Goal: Task Accomplishment & Management: Manage account settings

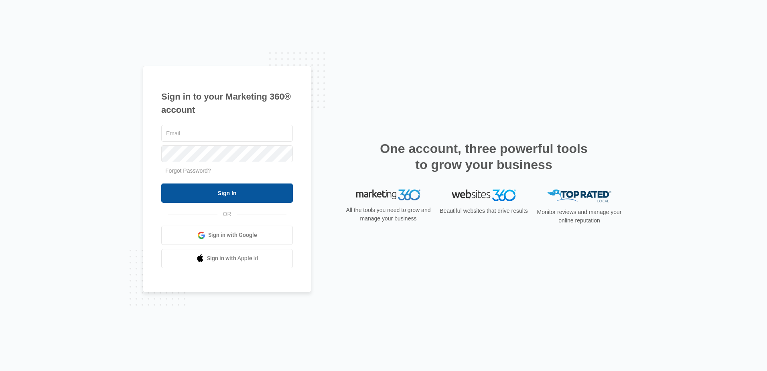
type input "[EMAIL_ADDRESS][DOMAIN_NAME]"
click at [216, 201] on input "Sign In" at bounding box center [227, 192] width 132 height 19
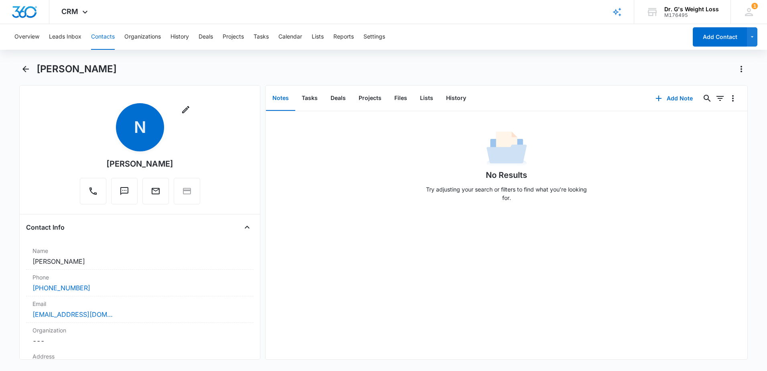
click at [97, 64] on div "[PERSON_NAME]" at bounding box center [392, 69] width 711 height 13
click at [73, 36] on button "Leads Inbox" at bounding box center [65, 37] width 32 height 26
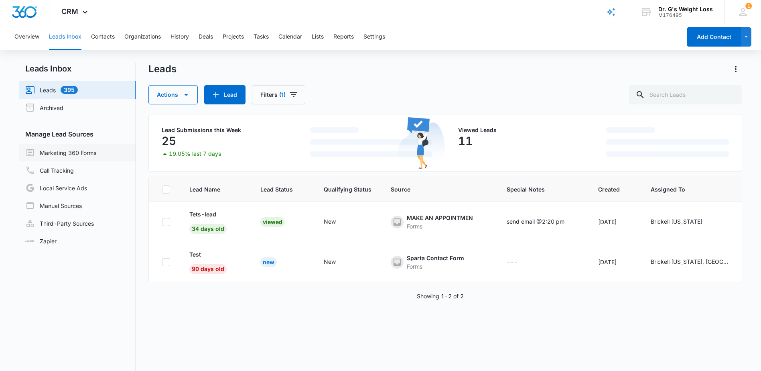
click at [90, 155] on link "Marketing 360 Forms" at bounding box center [60, 153] width 71 height 10
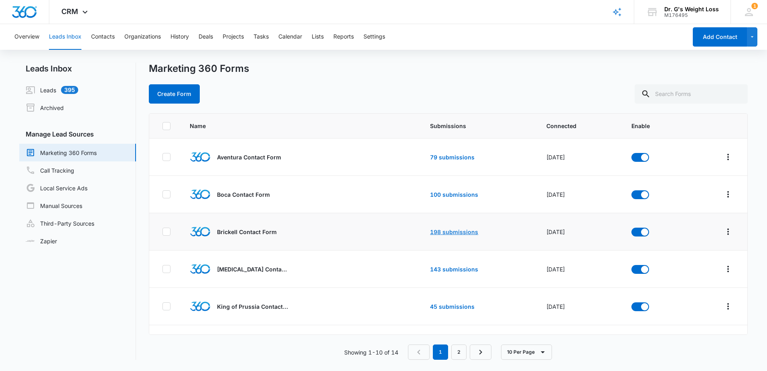
click at [457, 232] on link "198 submissions" at bounding box center [454, 231] width 48 height 7
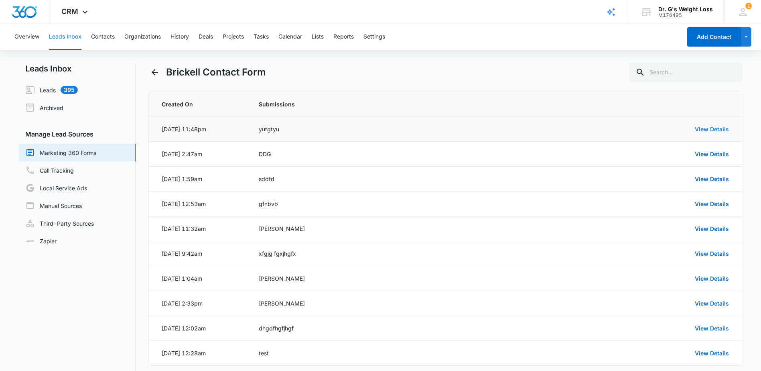
click at [715, 126] on link "View Details" at bounding box center [712, 129] width 34 height 7
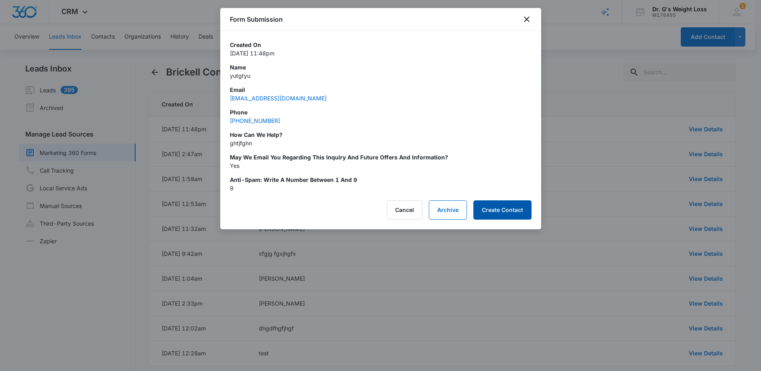
click at [506, 209] on button "Create Contact" at bounding box center [502, 209] width 58 height 19
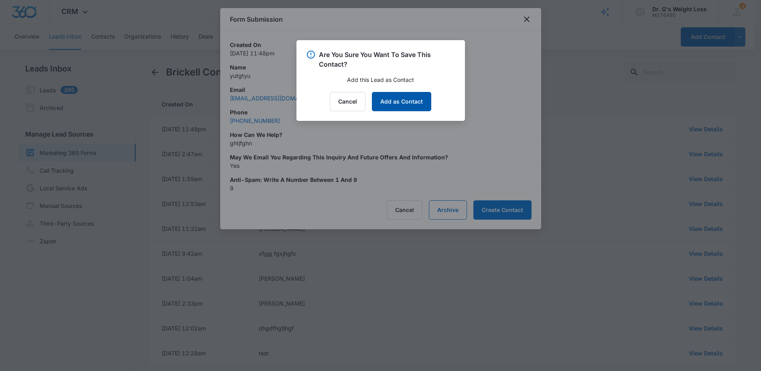
click at [397, 101] on button "Add as Contact" at bounding box center [401, 101] width 59 height 19
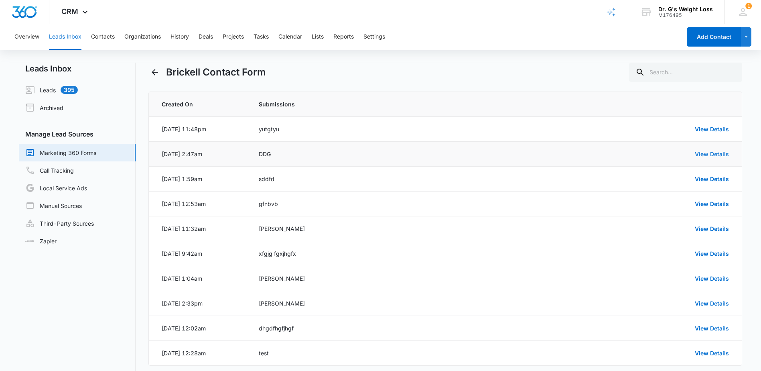
click at [728, 154] on link "View Details" at bounding box center [712, 153] width 34 height 7
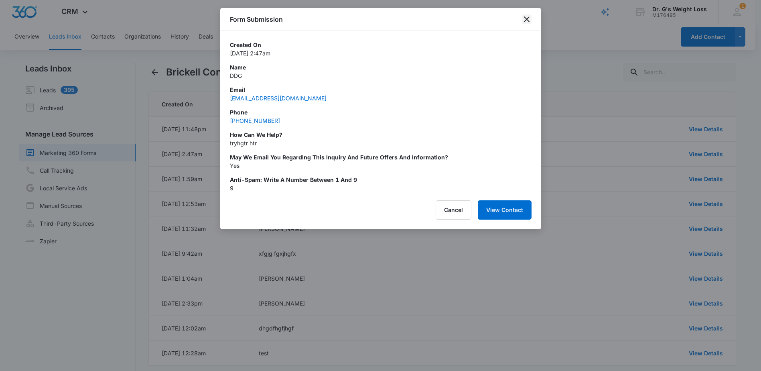
click at [525, 16] on icon "close" at bounding box center [527, 19] width 10 height 10
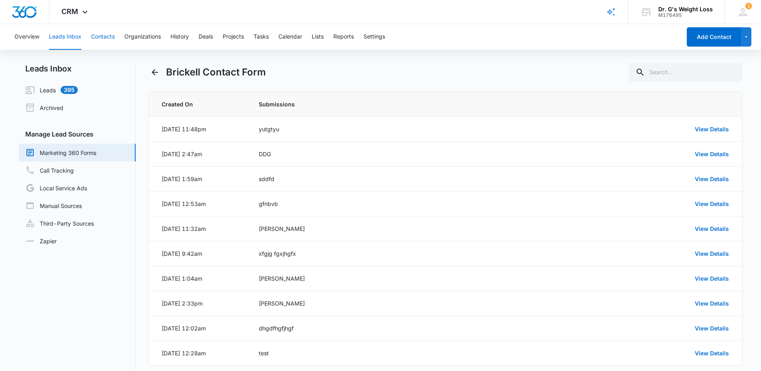
click at [113, 39] on button "Contacts" at bounding box center [103, 37] width 24 height 26
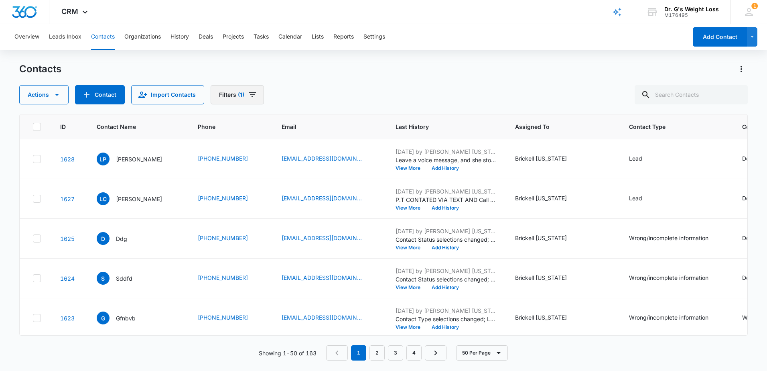
click at [220, 94] on button "Filters (1)" at bounding box center [237, 94] width 53 height 19
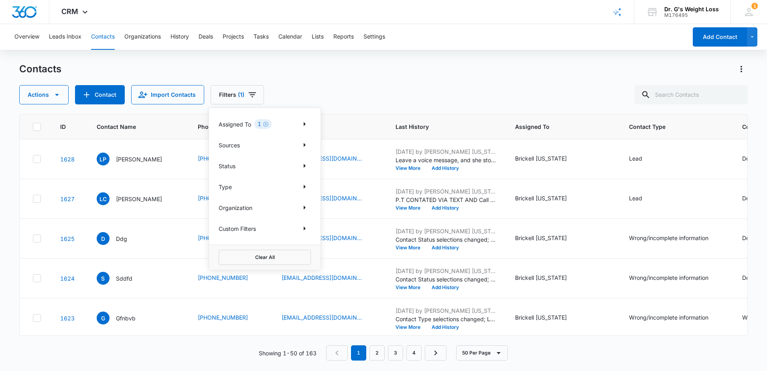
click at [260, 123] on div "1" at bounding box center [262, 124] width 17 height 10
click at [265, 124] on icon "Clear" at bounding box center [266, 124] width 6 height 6
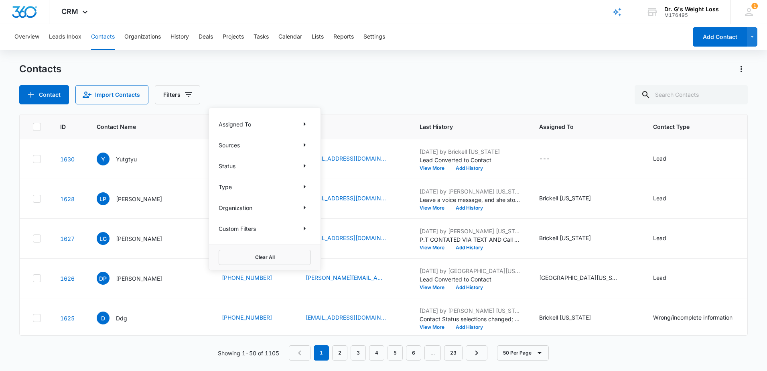
click at [0, 154] on html "CRM Apps Reputation Forms CRM Email Social Content Ads Intelligence Files Brand…" at bounding box center [383, 185] width 767 height 371
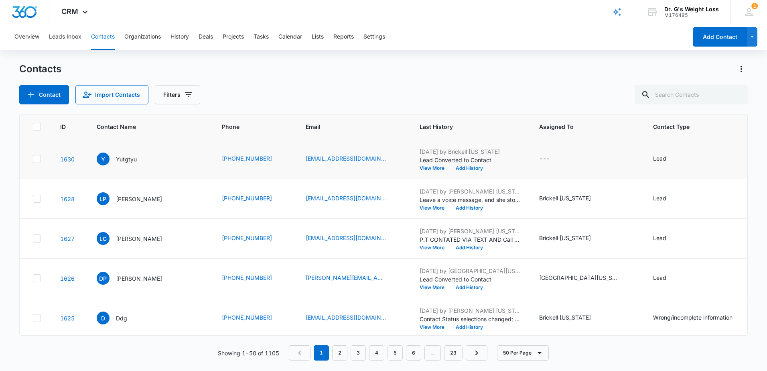
click at [531, 156] on td "---" at bounding box center [587, 159] width 114 height 40
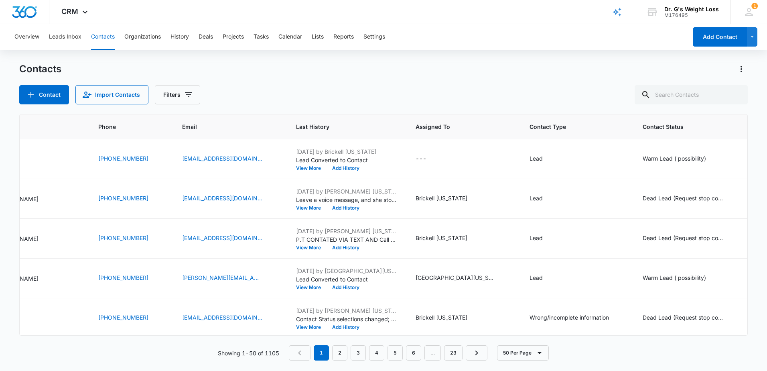
scroll to position [0, 130]
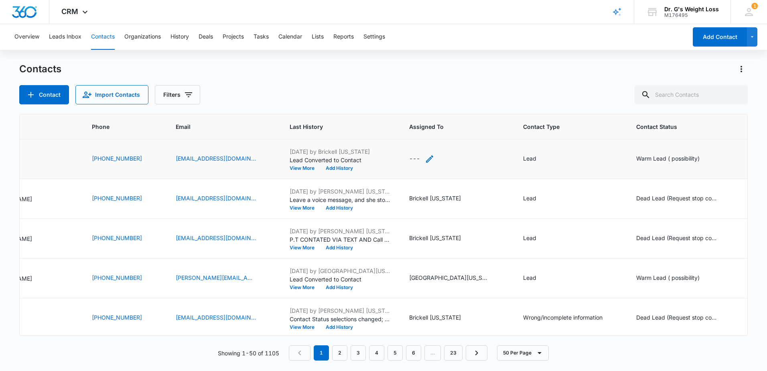
click at [414, 159] on div "---" at bounding box center [414, 159] width 11 height 10
click at [423, 105] on div at bounding box center [408, 108] width 32 height 10
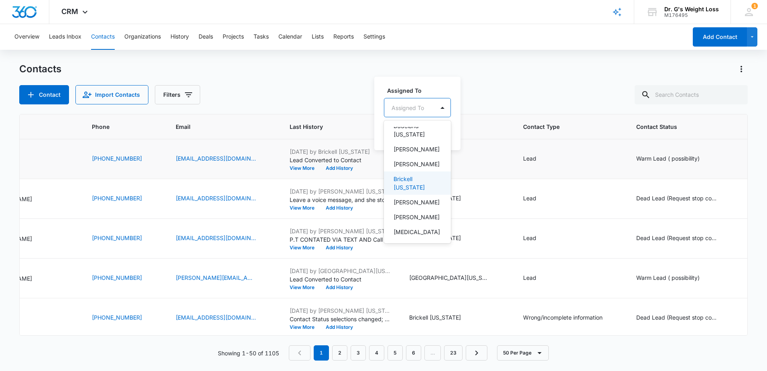
click at [417, 175] on p "Brickell [US_STATE]" at bounding box center [417, 183] width 46 height 17
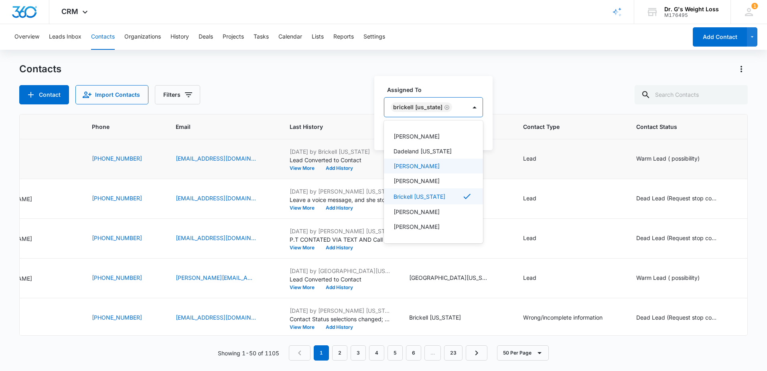
click at [471, 92] on label "Assigned To" at bounding box center [436, 89] width 99 height 8
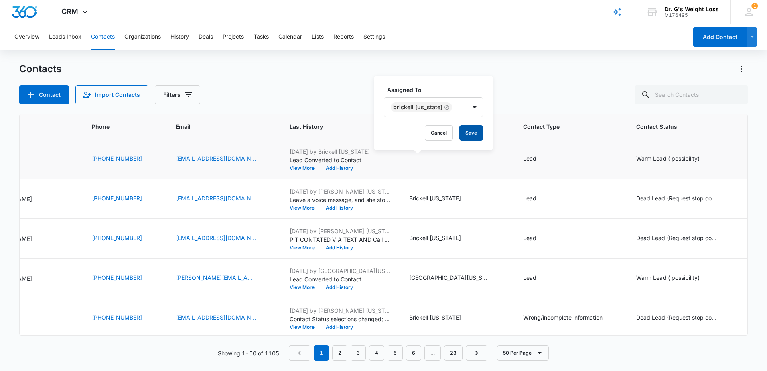
click at [463, 134] on button "Save" at bounding box center [471, 132] width 24 height 15
click at [524, 158] on div "Lead" at bounding box center [529, 158] width 13 height 8
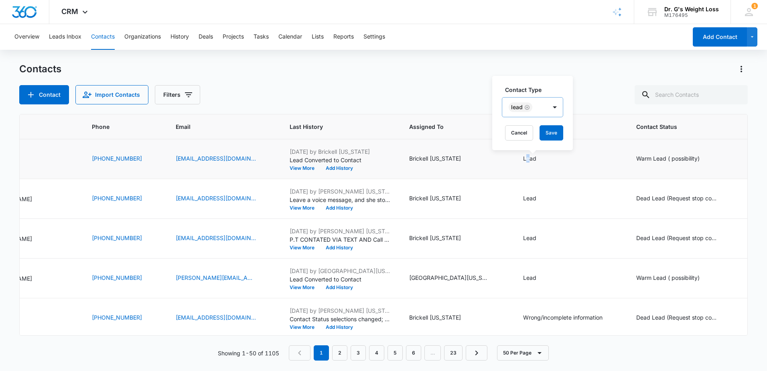
drag, startPoint x: 524, startPoint y: 158, endPoint x: 526, endPoint y: 106, distance: 52.6
click at [526, 106] on icon "Remove Lead" at bounding box center [527, 107] width 6 height 6
click at [565, 108] on div at bounding box center [563, 107] width 13 height 13
click at [536, 181] on p "Wrong/incomplete information" at bounding box center [536, 184] width 49 height 17
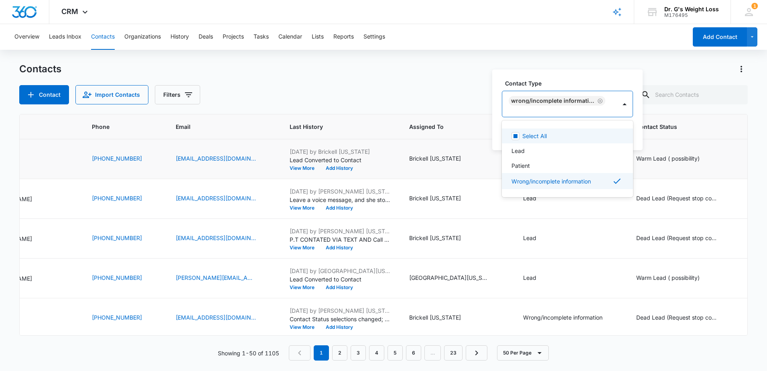
click at [589, 79] on label "Contact Type" at bounding box center [570, 83] width 131 height 8
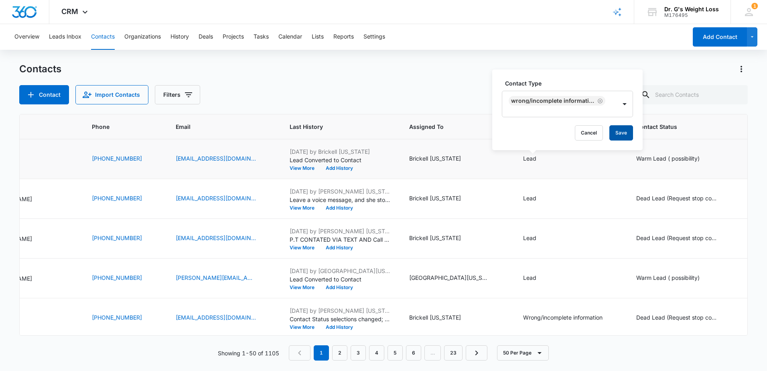
click at [621, 132] on button "Save" at bounding box center [621, 132] width 24 height 15
click at [648, 156] on div "Warm Lead ( possibility)" at bounding box center [667, 158] width 63 height 8
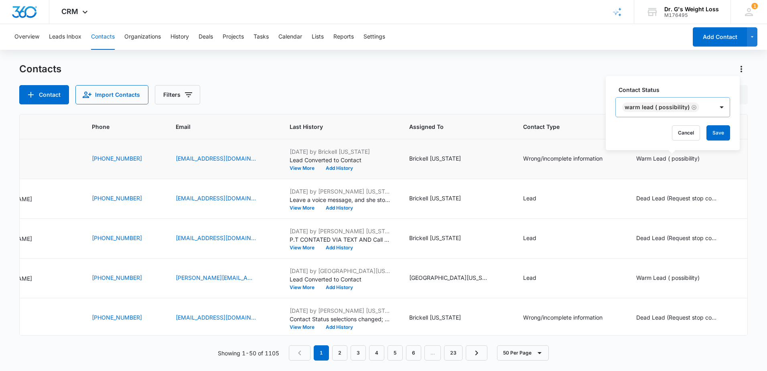
click at [693, 107] on icon "Remove Warm Lead ( possibility)" at bounding box center [694, 107] width 5 height 5
click at [683, 108] on div at bounding box center [680, 107] width 13 height 13
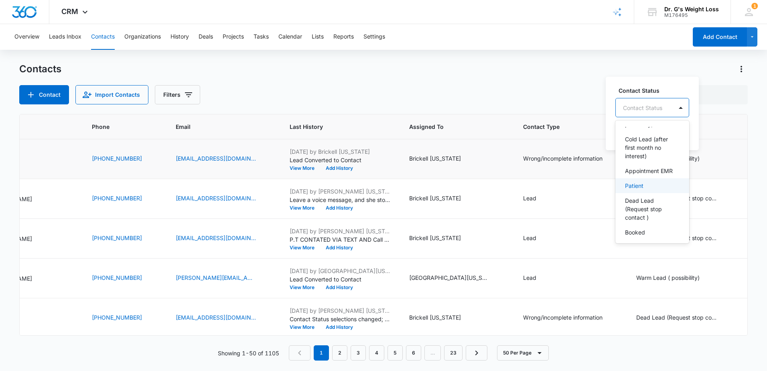
scroll to position [71, 0]
click at [643, 179] on p "Dead Lead (Request stop contact )" at bounding box center [651, 189] width 53 height 25
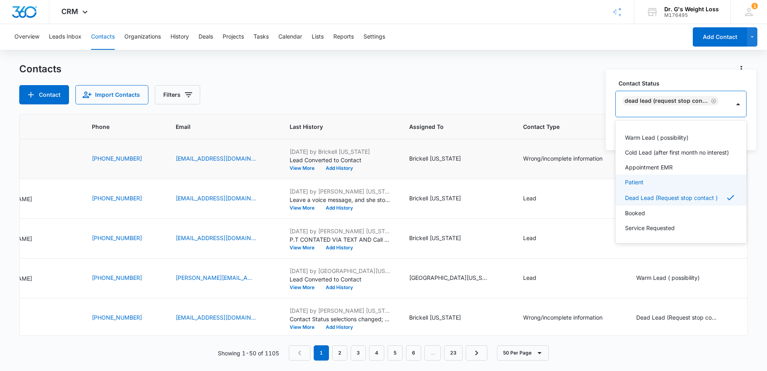
scroll to position [22, 0]
click at [689, 82] on label "Contact Status" at bounding box center [684, 83] width 131 height 8
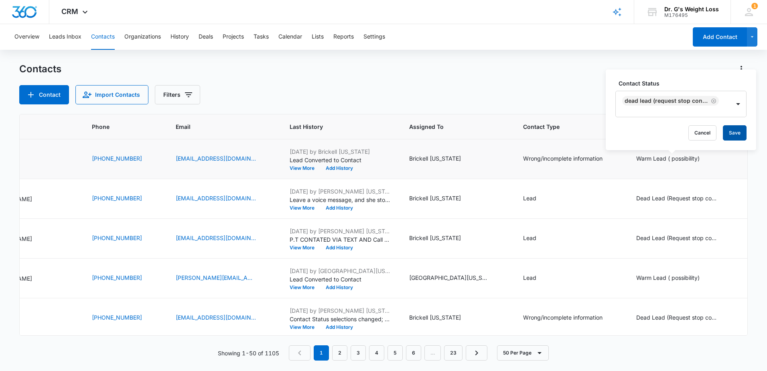
click at [735, 128] on button "Save" at bounding box center [735, 132] width 24 height 15
click at [184, 95] on icon "Filters" at bounding box center [189, 95] width 10 height 10
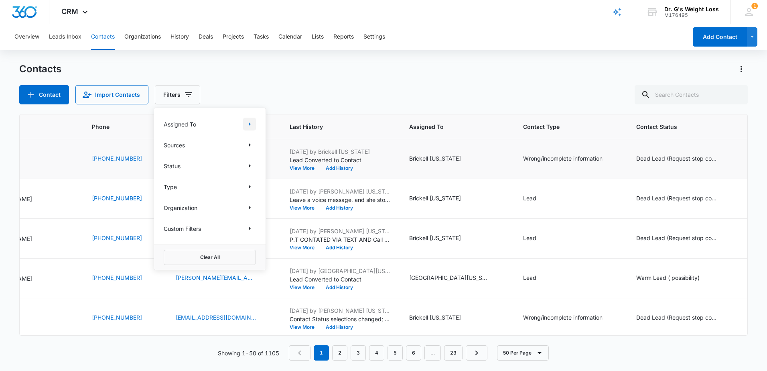
click at [254, 123] on button "Show Assigned To filters" at bounding box center [249, 124] width 13 height 13
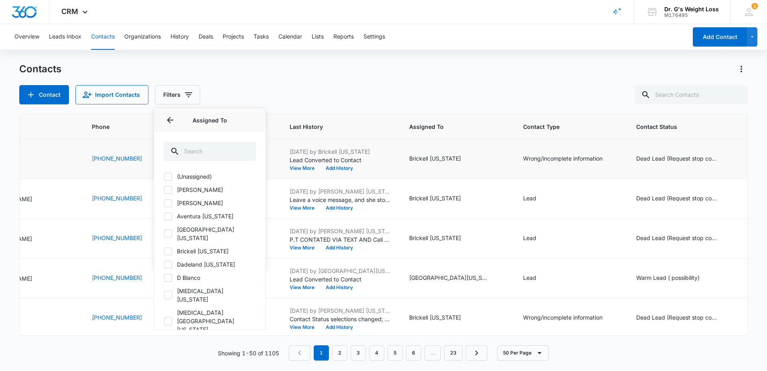
scroll to position [0, 0]
click at [169, 249] on icon at bounding box center [167, 252] width 7 height 7
click at [164, 252] on input "Brickell [US_STATE]" at bounding box center [164, 252] width 0 height 0
checkbox input "true"
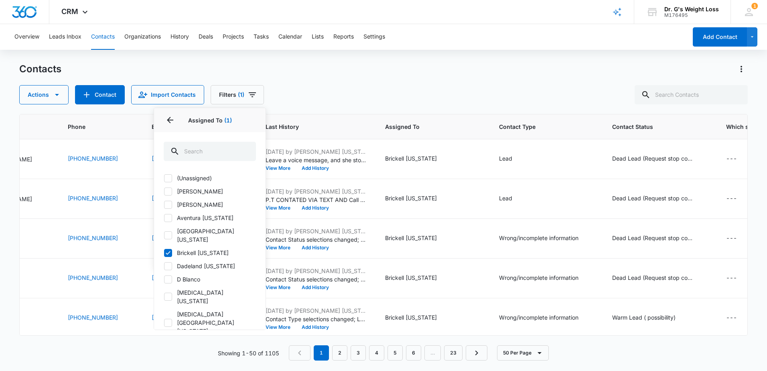
click at [253, 119] on p "Assigned To (1)" at bounding box center [210, 120] width 92 height 8
drag, startPoint x: 361, startPoint y: 78, endPoint x: 349, endPoint y: 73, distance: 12.6
click at [361, 78] on div "Contacts Actions Contact Import Contacts Filters (1) Assigned To 1 Assigned To …" at bounding box center [383, 84] width 729 height 42
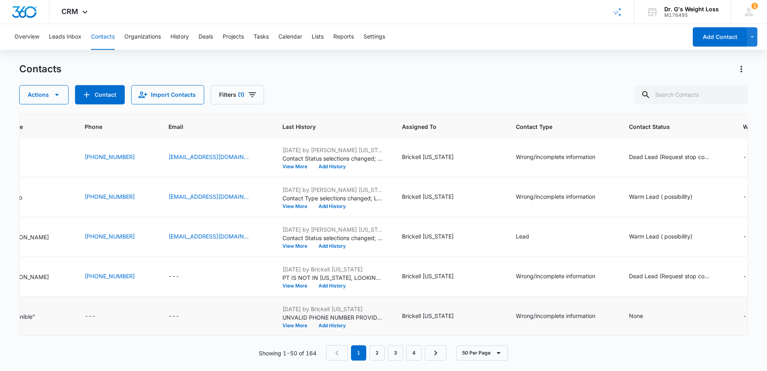
scroll to position [160, 114]
click at [652, 235] on div "Warm Lead ( possibility)" at bounding box center [659, 236] width 63 height 8
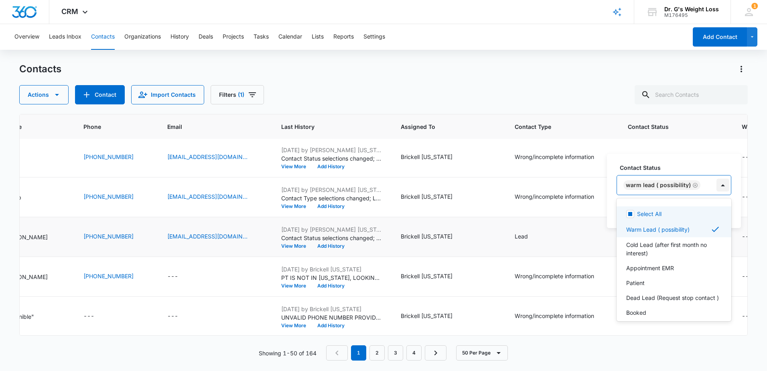
click at [720, 189] on div at bounding box center [723, 185] width 13 height 13
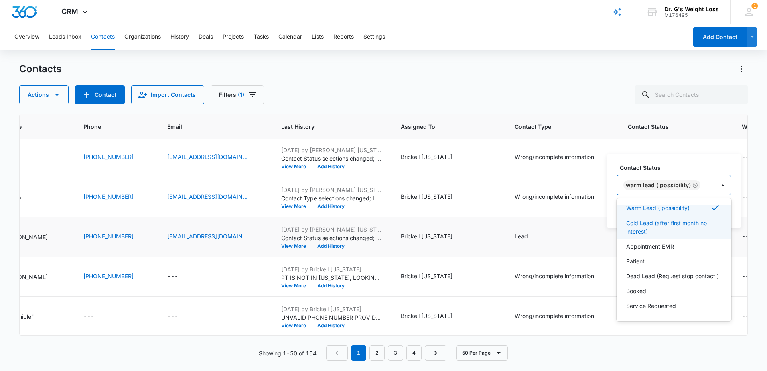
click at [672, 222] on p "Cold Lead (after first month no interest)" at bounding box center [673, 227] width 94 height 17
click at [695, 179] on icon "Remove Warm Lead ( possibility)" at bounding box center [695, 179] width 6 height 6
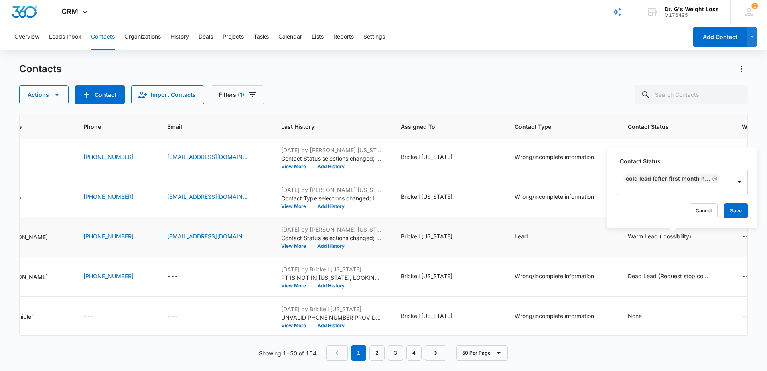
click at [698, 158] on label "Contact Status" at bounding box center [685, 161] width 131 height 8
click at [739, 212] on button "Save" at bounding box center [736, 210] width 24 height 15
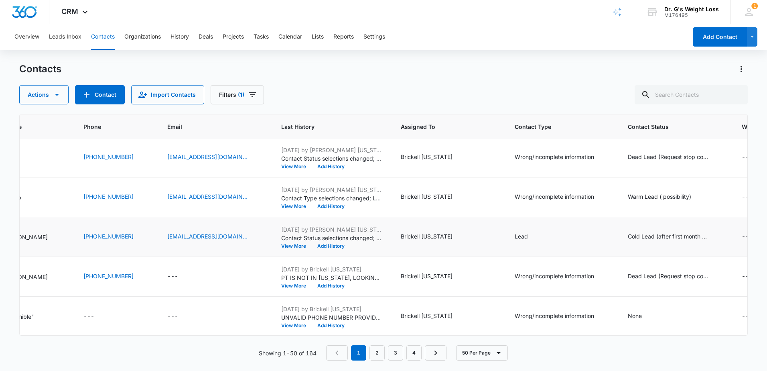
scroll to position [160, 0]
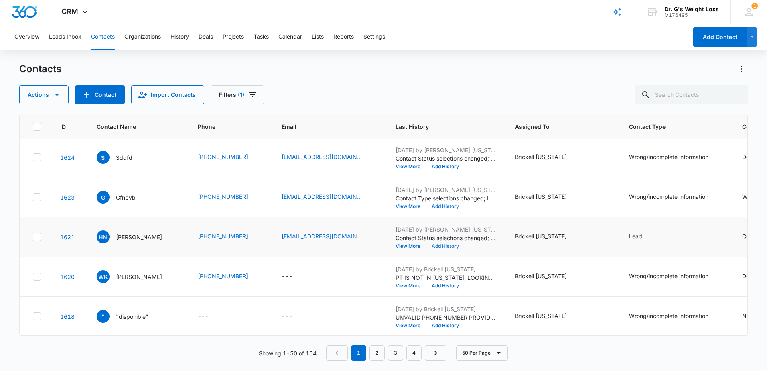
click at [459, 244] on button "Add History" at bounding box center [445, 246] width 39 height 5
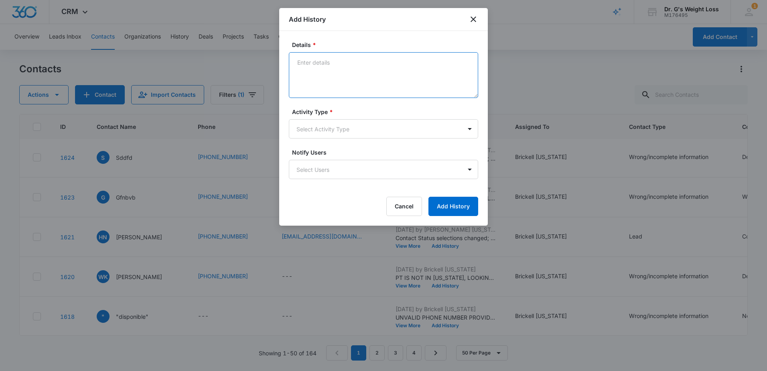
click at [368, 77] on textarea "Details *" at bounding box center [383, 75] width 189 height 46
type textarea "P"
type textarea "LEAD SAID NO MONEY NOW"
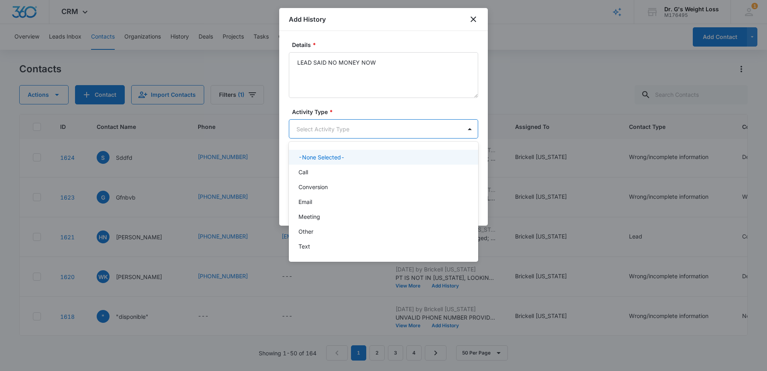
click at [327, 124] on body "CRM Apps Reputation Forms CRM Email Social Content Ads Intelligence Files Brand…" at bounding box center [383, 185] width 767 height 371
click at [317, 172] on div "Call" at bounding box center [382, 172] width 169 height 8
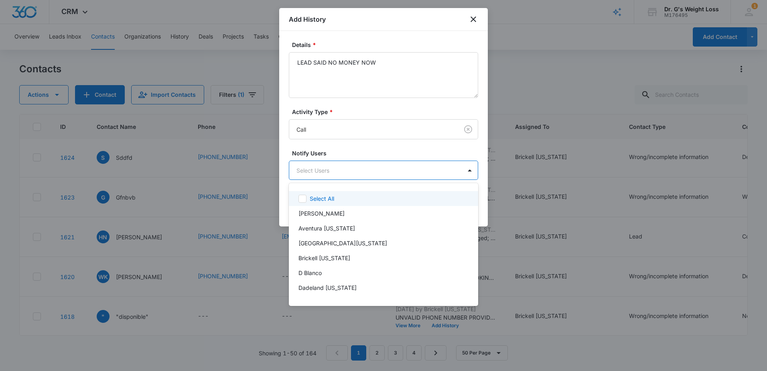
click at [316, 171] on body "CRM Apps Reputation Forms CRM Email Social Content Ads Intelligence Files Brand…" at bounding box center [383, 185] width 767 height 371
click at [307, 126] on div at bounding box center [383, 185] width 767 height 371
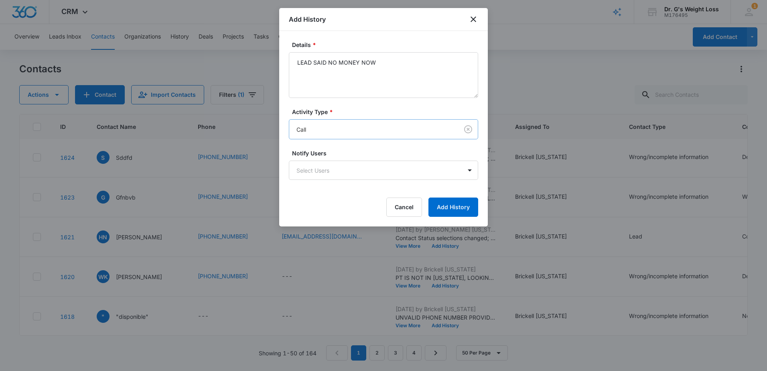
click at [319, 136] on body "CRM Apps Reputation Forms CRM Email Social Content Ads Intelligence Files Brand…" at bounding box center [383, 185] width 767 height 371
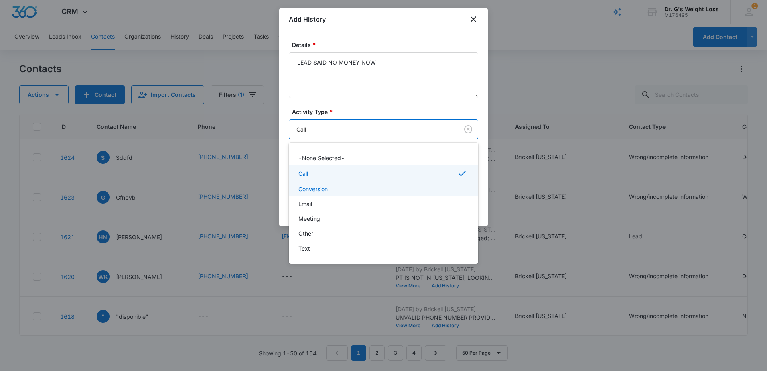
click at [322, 187] on p "Conversion" at bounding box center [312, 189] width 29 height 8
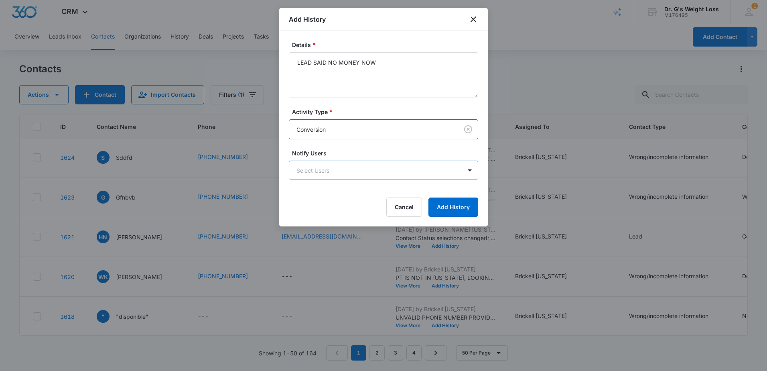
click at [345, 176] on body "CRM Apps Reputation Forms CRM Email Social Content Ads Intelligence Files Brand…" at bounding box center [383, 185] width 767 height 371
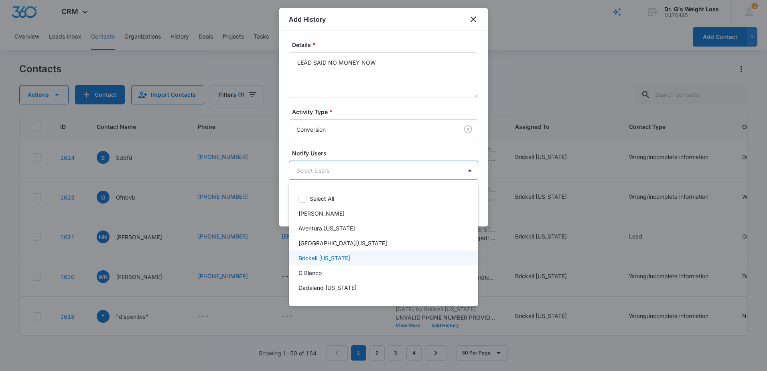
click at [328, 258] on p "Brickell [US_STATE]" at bounding box center [324, 258] width 52 height 8
click at [380, 150] on div at bounding box center [383, 185] width 767 height 371
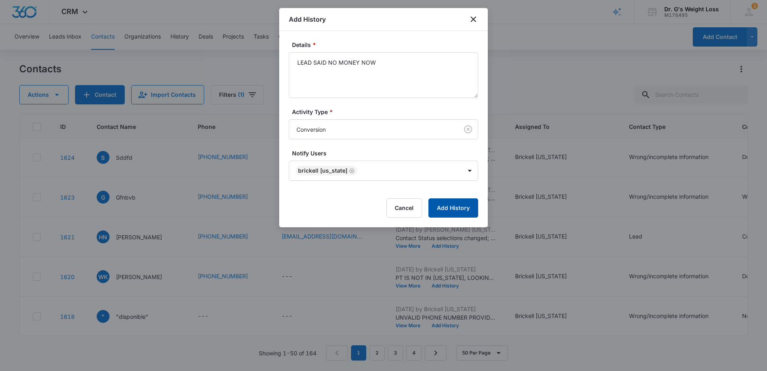
click at [456, 210] on button "Add History" at bounding box center [453, 207] width 50 height 19
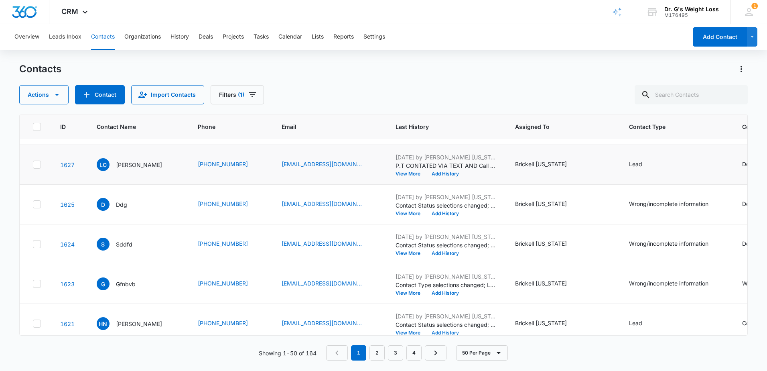
scroll to position [0, 0]
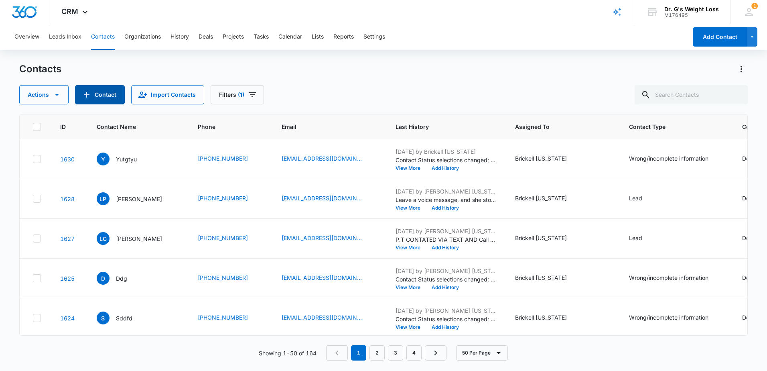
click at [109, 96] on button "Contact" at bounding box center [100, 94] width 50 height 19
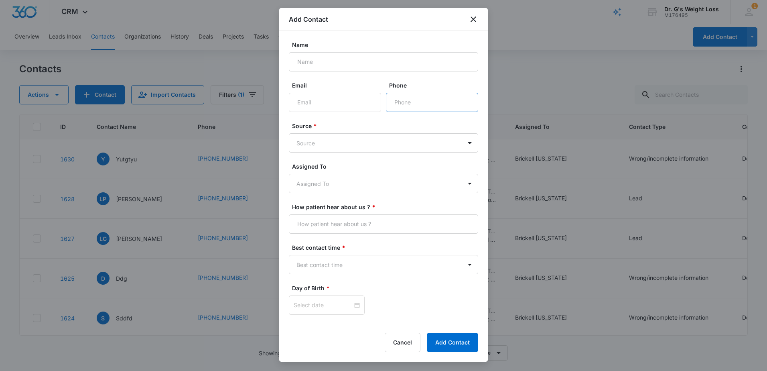
paste input "254795501612"
type input "254795501612"
click at [337, 55] on input "Name" at bounding box center [383, 61] width 189 height 19
type input "[US_STATE][PERSON_NAME]"
click at [322, 100] on input "Email" at bounding box center [335, 102] width 92 height 19
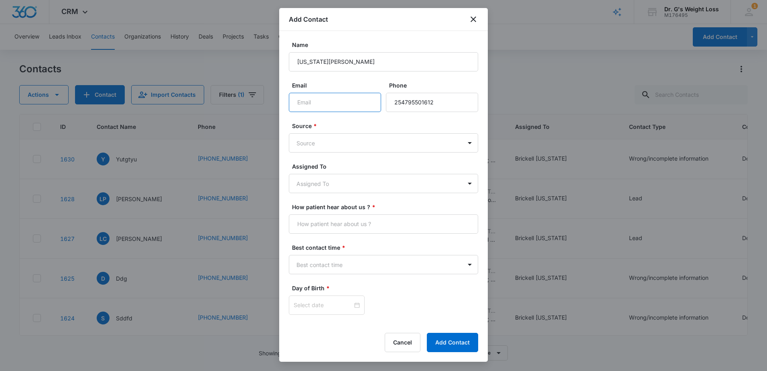
type input "NOTPROVIDED"
type input "mmm"
type input "[EMAIL_ADDRESS][DOMAIN_NAME]"
click at [369, 138] on body "CRM Apps Reputation Forms CRM Email Social Content Ads Intelligence Files Brand…" at bounding box center [383, 185] width 767 height 371
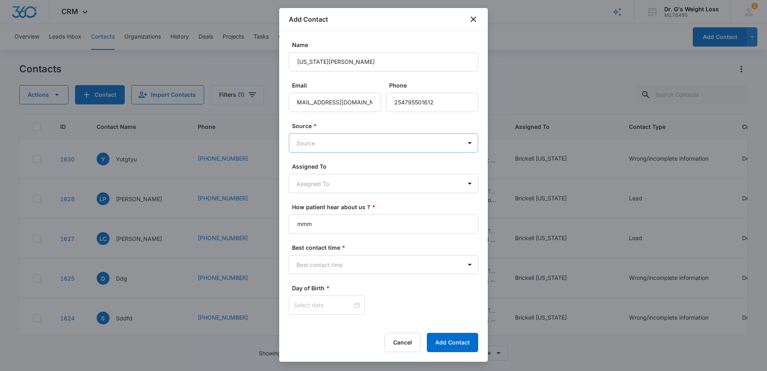
scroll to position [0, 0]
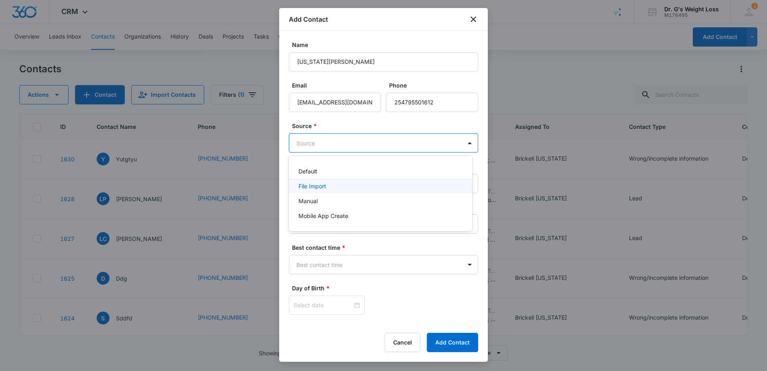
click at [342, 189] on div "File Import" at bounding box center [379, 186] width 162 height 8
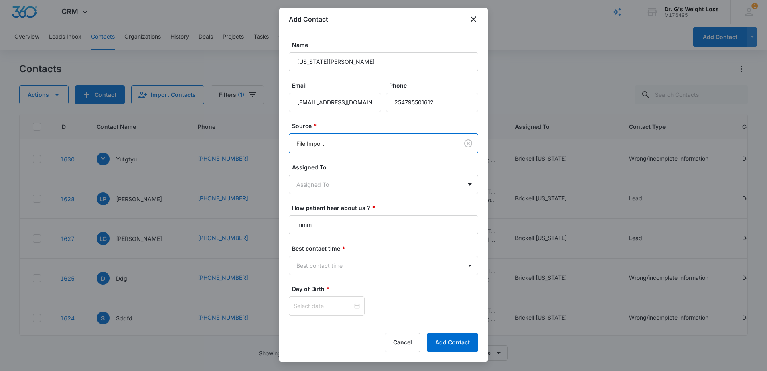
click at [331, 147] on body "CRM Apps Reputation Forms CRM Email Social Content Ads Intelligence Files Brand…" at bounding box center [383, 185] width 767 height 371
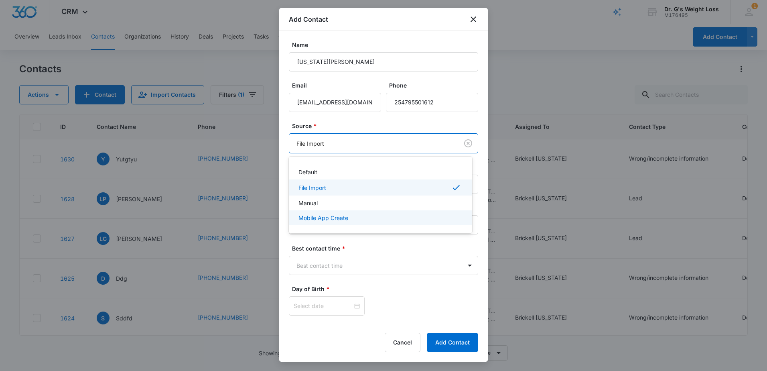
click at [360, 214] on div "Mobile App Create" at bounding box center [380, 217] width 183 height 15
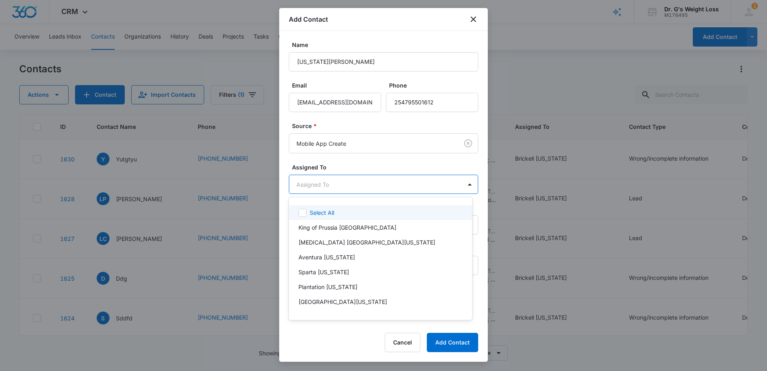
click at [365, 185] on body "CRM Apps Reputation Forms CRM Email Social Content Ads Intelligence Files Brand…" at bounding box center [383, 185] width 767 height 371
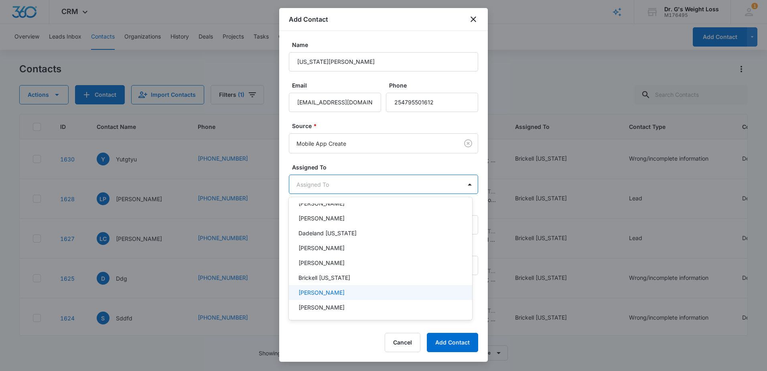
scroll to position [160, 0]
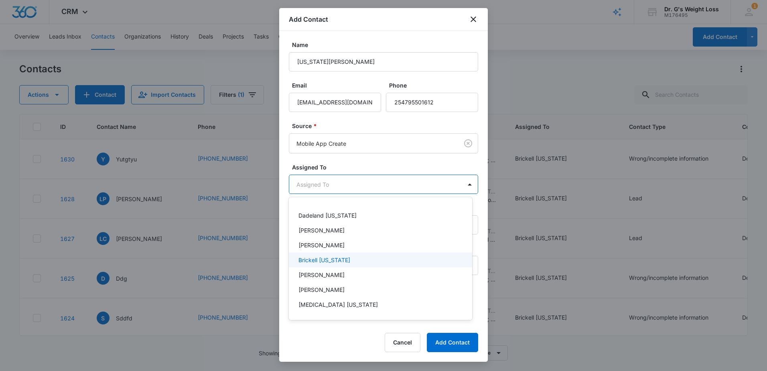
click at [353, 264] on div "Brickell [US_STATE]" at bounding box center [379, 260] width 162 height 8
click at [370, 160] on div at bounding box center [383, 185] width 767 height 371
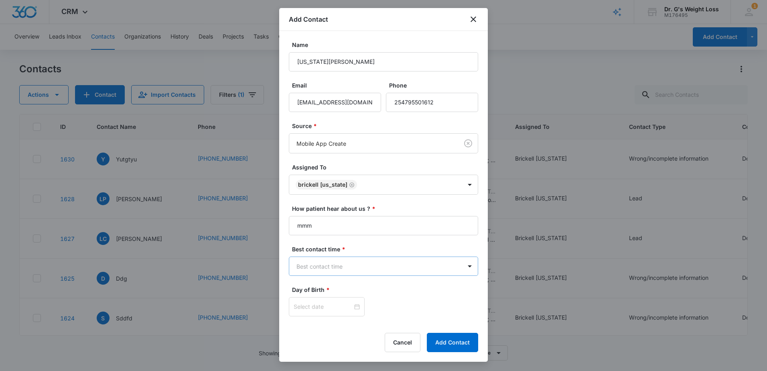
click at [341, 265] on body "CRM Apps Reputation Forms CRM Email Social Content Ads Intelligence Files Brand…" at bounding box center [383, 185] width 767 height 371
click at [342, 300] on div "Morning" at bounding box center [380, 294] width 183 height 15
click at [347, 310] on input at bounding box center [323, 307] width 59 height 9
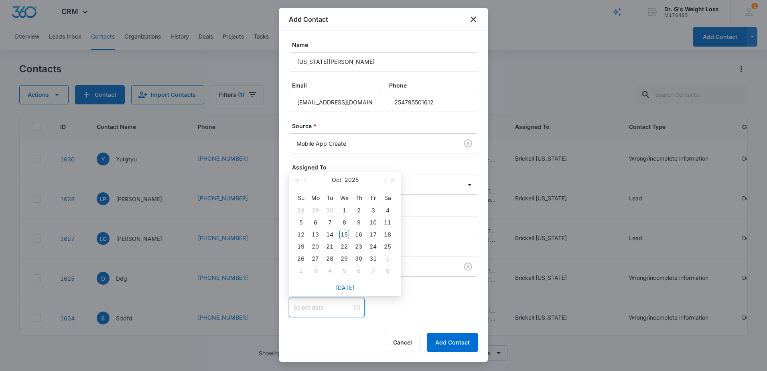
click at [353, 307] on div at bounding box center [327, 307] width 66 height 9
type input "[DATE]"
click at [338, 262] on td "29" at bounding box center [344, 258] width 14 height 12
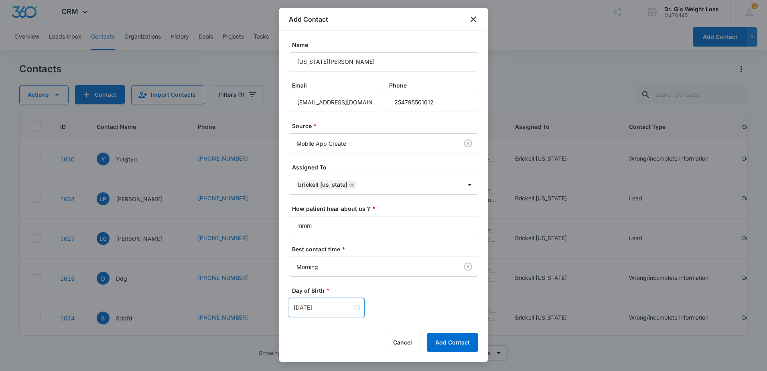
click at [349, 255] on div "Best contact time * Morning" at bounding box center [383, 261] width 189 height 32
click at [449, 340] on button "Add Contact" at bounding box center [452, 342] width 51 height 19
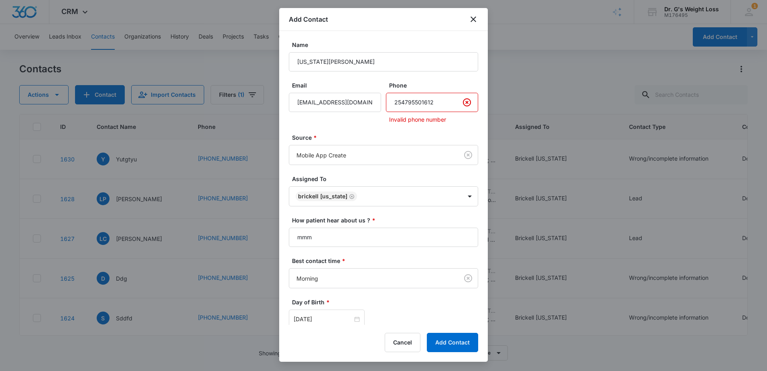
click at [435, 108] on input "Phone" at bounding box center [432, 102] width 92 height 19
click at [449, 341] on button "Add Contact" at bounding box center [452, 342] width 51 height 19
click at [439, 104] on input "Phone" at bounding box center [432, 102] width 92 height 19
type input "25479550161"
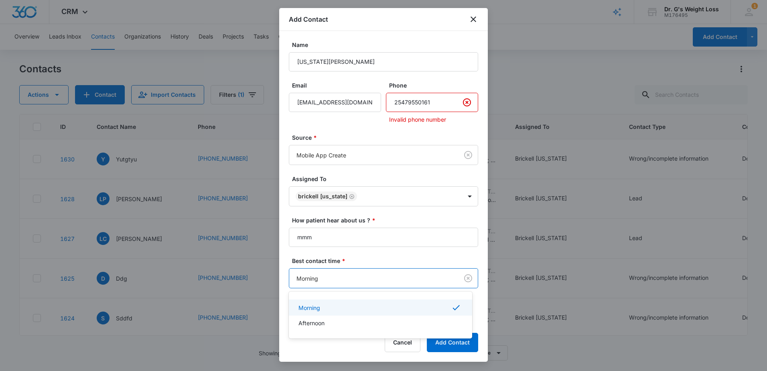
click at [433, 285] on body "CRM Apps Reputation Forms CRM Email Social Content Ads Intelligence Files Brand…" at bounding box center [383, 185] width 767 height 371
click at [435, 257] on div at bounding box center [383, 185] width 767 height 371
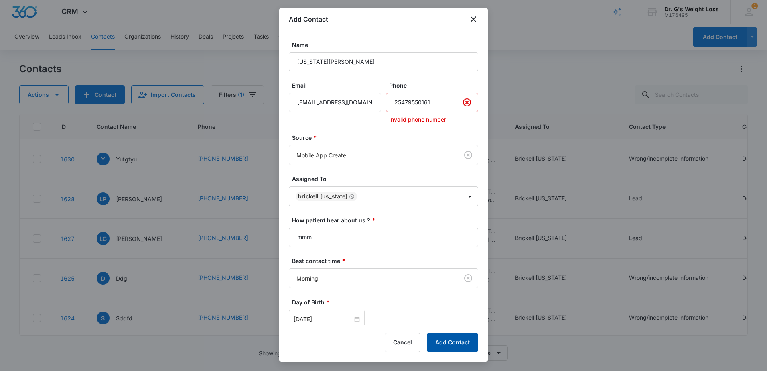
click at [465, 348] on button "Add Contact" at bounding box center [452, 342] width 51 height 19
click at [433, 104] on input "Phone" at bounding box center [432, 102] width 92 height 19
drag, startPoint x: 440, startPoint y: 97, endPoint x: 385, endPoint y: 97, distance: 55.4
click at [386, 97] on input "Phone" at bounding box center [432, 102] width 92 height 19
click at [420, 99] on input "Phone" at bounding box center [432, 102] width 92 height 19
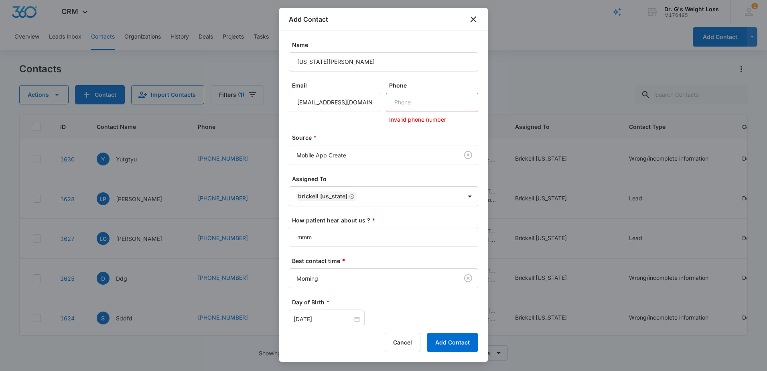
type input "[PHONE_NUMBER]"
click at [457, 342] on button "Add Contact" at bounding box center [452, 342] width 51 height 19
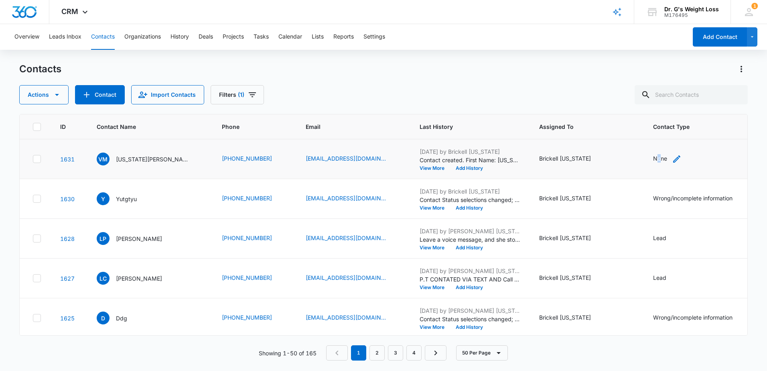
click at [653, 157] on div "None" at bounding box center [660, 158] width 14 height 8
drag, startPoint x: 640, startPoint y: 157, endPoint x: 611, endPoint y: 130, distance: 39.5
click at [611, 130] on div "Contact Type Contact Type Cancel Save" at bounding box center [648, 113] width 89 height 73
click at [680, 104] on div at bounding box center [675, 107] width 13 height 13
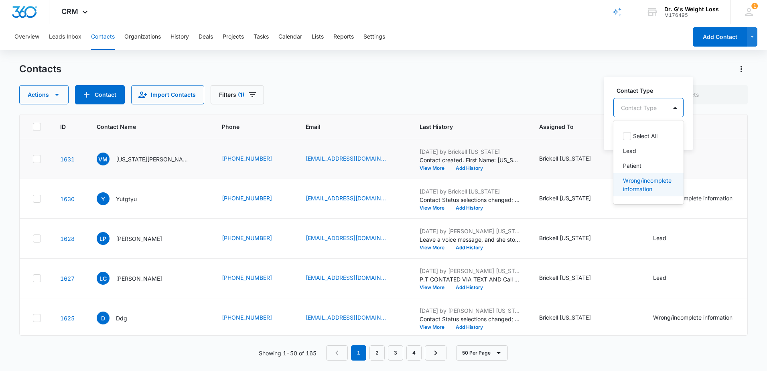
click at [649, 185] on p "Wrong/incomplete information" at bounding box center [647, 184] width 49 height 17
click at [690, 77] on div "Contact Type option Wrong/incomplete information , selected. 4 results availabl…" at bounding box center [679, 109] width 150 height 81
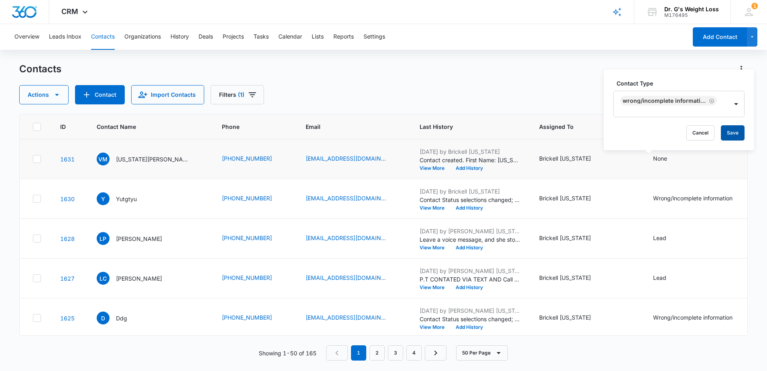
click at [738, 130] on button "Save" at bounding box center [733, 132] width 24 height 15
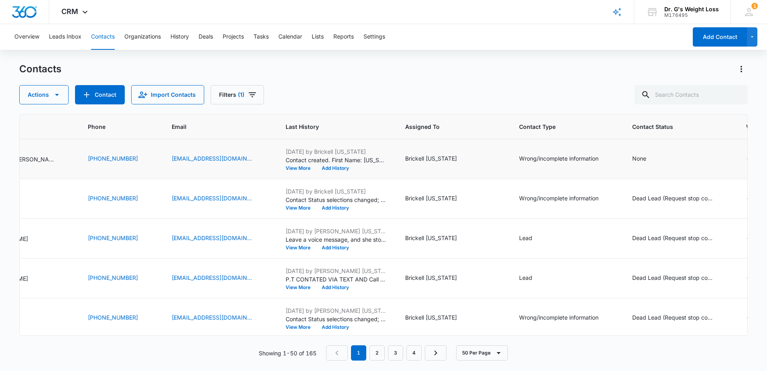
scroll to position [0, 232]
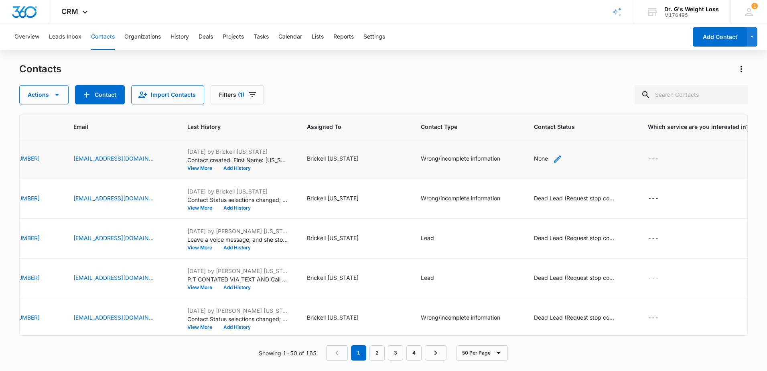
click at [534, 160] on div "None" at bounding box center [541, 158] width 14 height 8
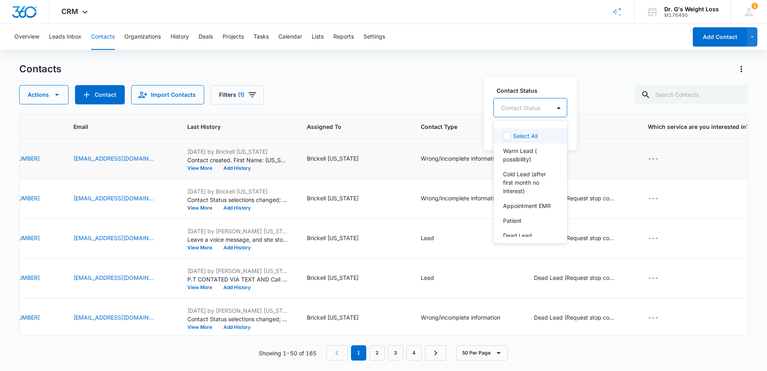
drag, startPoint x: 556, startPoint y: 108, endPoint x: 545, endPoint y: 102, distance: 12.6
click at [556, 108] on div at bounding box center [558, 107] width 13 height 13
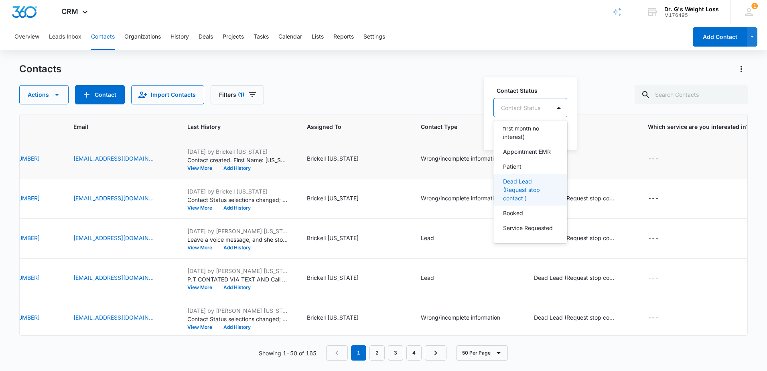
click at [533, 182] on p "Dead Lead (Request stop contact )" at bounding box center [529, 189] width 53 height 25
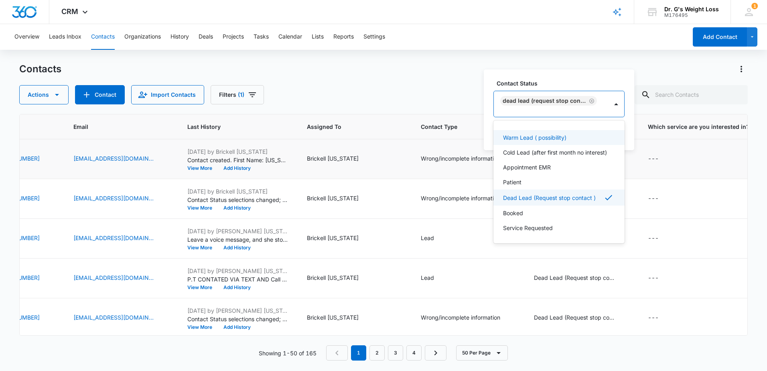
click at [578, 75] on div "Contact Status option Dead Lead (Request stop contact ) , selected. 8 results a…" at bounding box center [559, 109] width 150 height 81
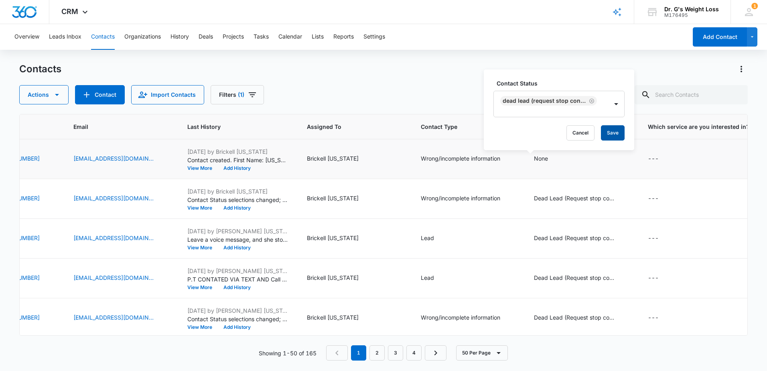
click at [614, 134] on button "Save" at bounding box center [613, 132] width 24 height 15
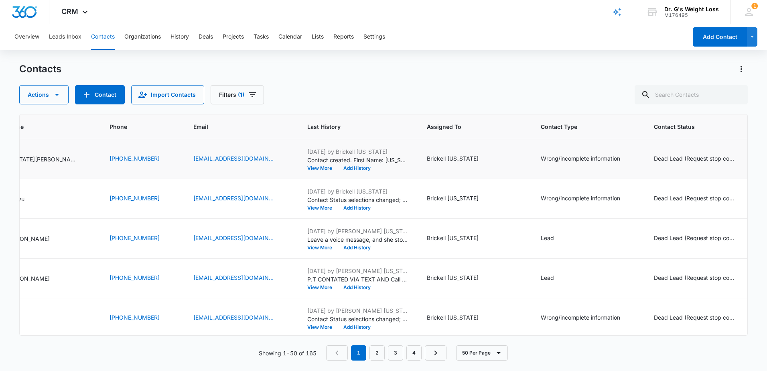
scroll to position [0, 0]
